Goal: Information Seeking & Learning: Learn about a topic

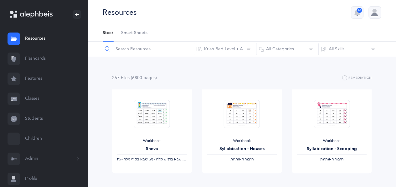
click at [130, 47] on input "text" at bounding box center [148, 49] width 92 height 15
type input "homework"
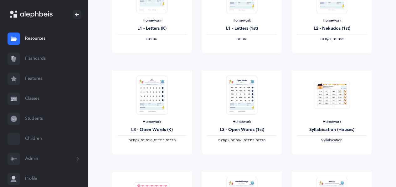
scroll to position [121, 0]
click at [140, 26] on div "L1 - Letters (K)" at bounding box center [152, 28] width 70 height 7
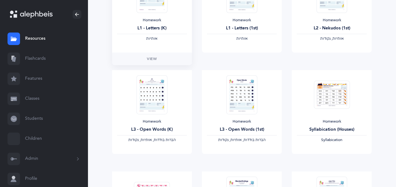
click at [140, 26] on div "L1 - Letters (K)" at bounding box center [152, 28] width 70 height 7
click at [141, 23] on div "Homework L1 - Letters (K) ‫אותיות‬" at bounding box center [152, 29] width 70 height 23
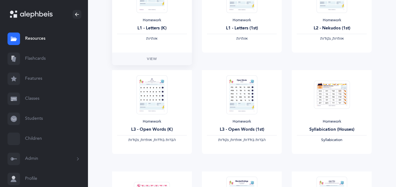
click at [141, 23] on div "Homework L1 - Letters (K) ‫אותיות‬" at bounding box center [152, 29] width 70 height 23
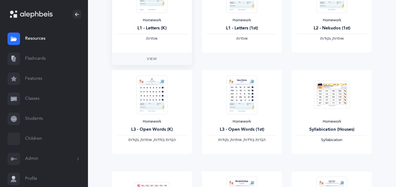
click at [141, 23] on div "Homework L1 - Letters (K) ‫אותיות‬" at bounding box center [152, 29] width 70 height 23
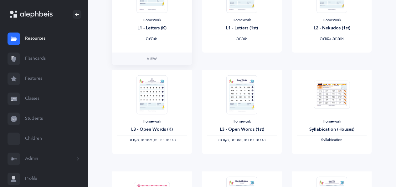
click at [141, 23] on div "Homework L1 - Letters (K) ‫אותיות‬" at bounding box center [152, 29] width 70 height 23
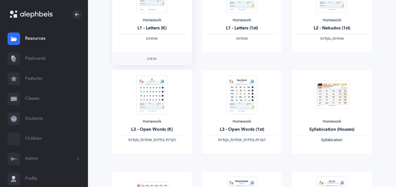
click at [141, 23] on div "Homework L1 - Letters (K) ‫אותיות‬" at bounding box center [152, 29] width 70 height 23
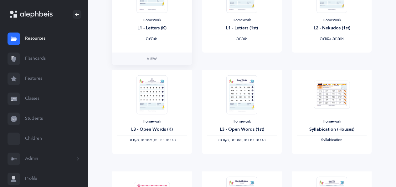
click at [141, 23] on div "Homework L1 - Letters (K) ‫אותיות‬" at bounding box center [152, 29] width 70 height 23
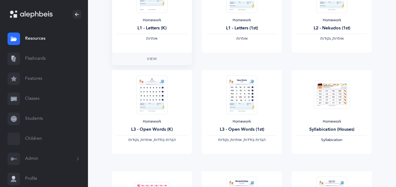
click at [141, 23] on div "Homework L1 - Letters (K) ‫אותיות‬" at bounding box center [152, 29] width 70 height 23
click at [141, 20] on div "Homework" at bounding box center [152, 20] width 70 height 5
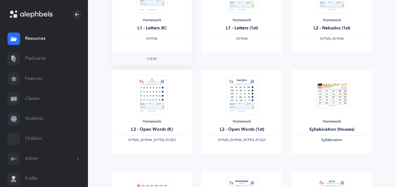
click at [141, 20] on div "Homework" at bounding box center [152, 20] width 70 height 5
click at [243, 156] on link "View" at bounding box center [242, 160] width 80 height 13
